Goal: Task Accomplishment & Management: Manage account settings

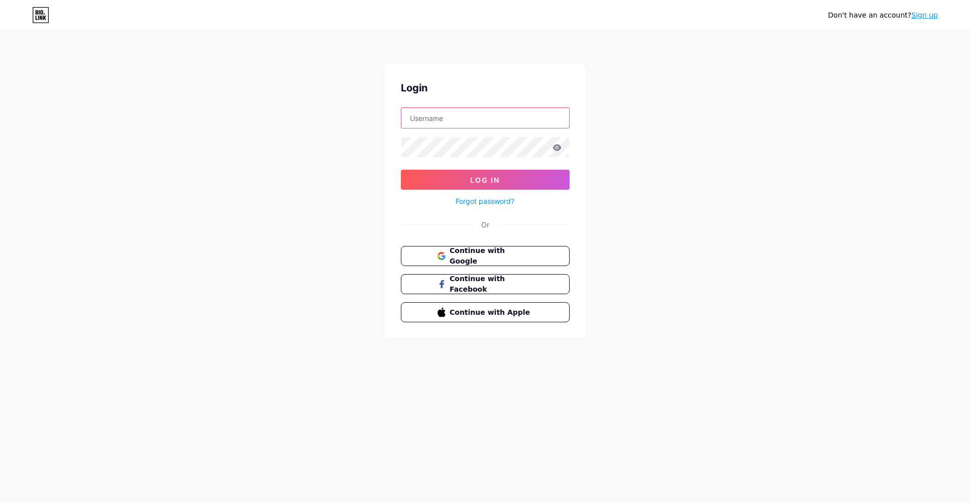
type input "[EMAIL_ADDRESS][DOMAIN_NAME]"
click at [485, 180] on button "Log In" at bounding box center [485, 180] width 169 height 20
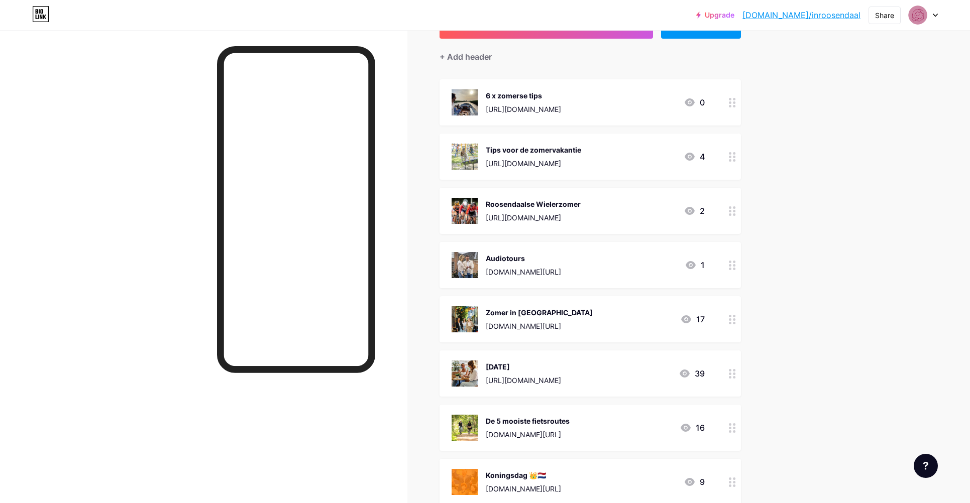
scroll to position [80, 1]
drag, startPoint x: 727, startPoint y: 315, endPoint x: 721, endPoint y: 301, distance: 14.6
click at [721, 301] on div "Zomer in [GEOGRAPHIC_DATA] [DOMAIN_NAME][URL] 17" at bounding box center [590, 318] width 301 height 46
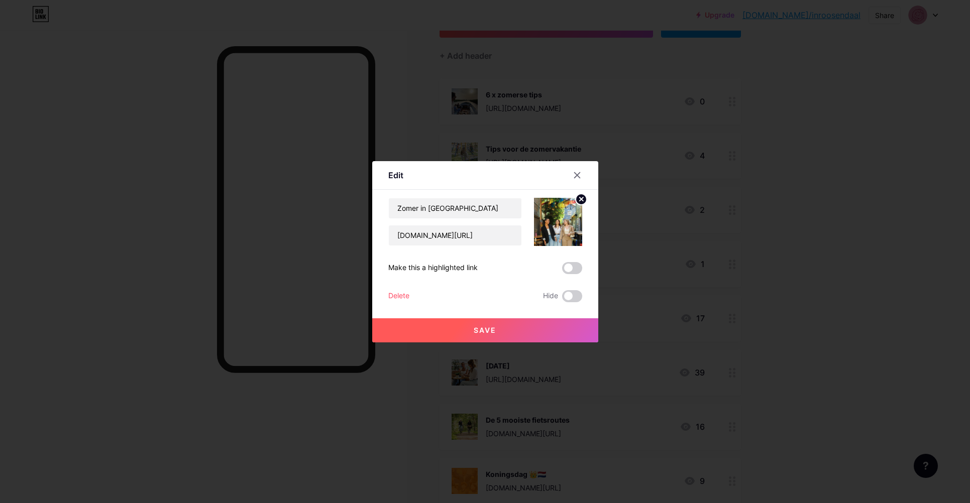
scroll to position [82, 0]
click at [576, 170] on div at bounding box center [577, 175] width 18 height 18
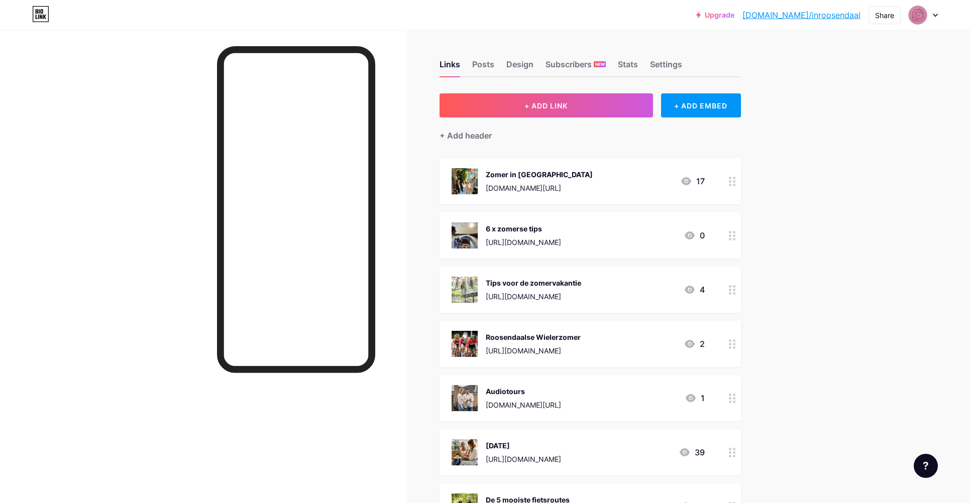
scroll to position [0, 0]
